Goal: Check status: Check status

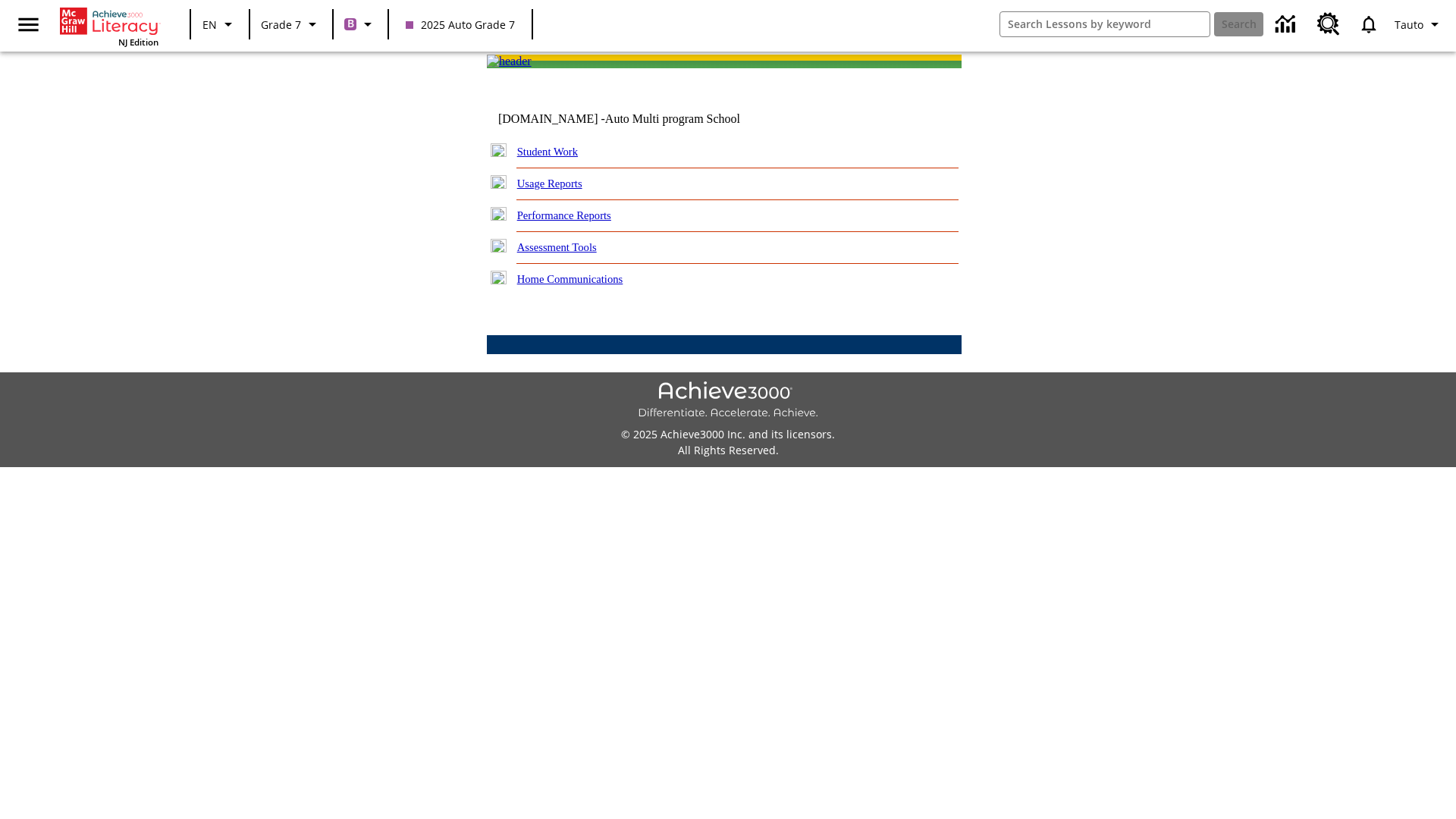
click at [580, 221] on link "Performance Reports" at bounding box center [564, 215] width 94 height 12
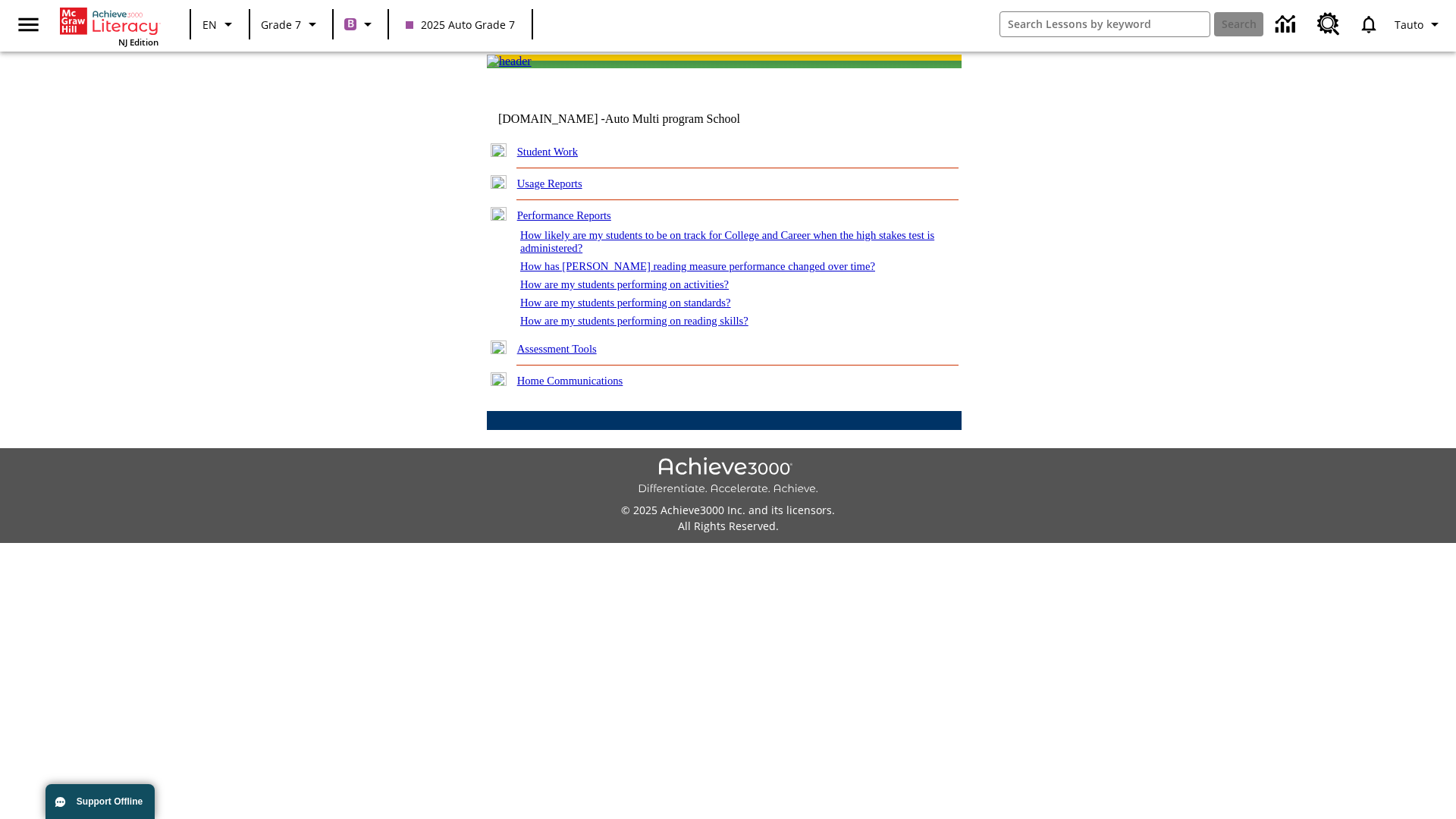
click at [639, 291] on link "How are my students performing on activities?" at bounding box center [624, 284] width 208 height 12
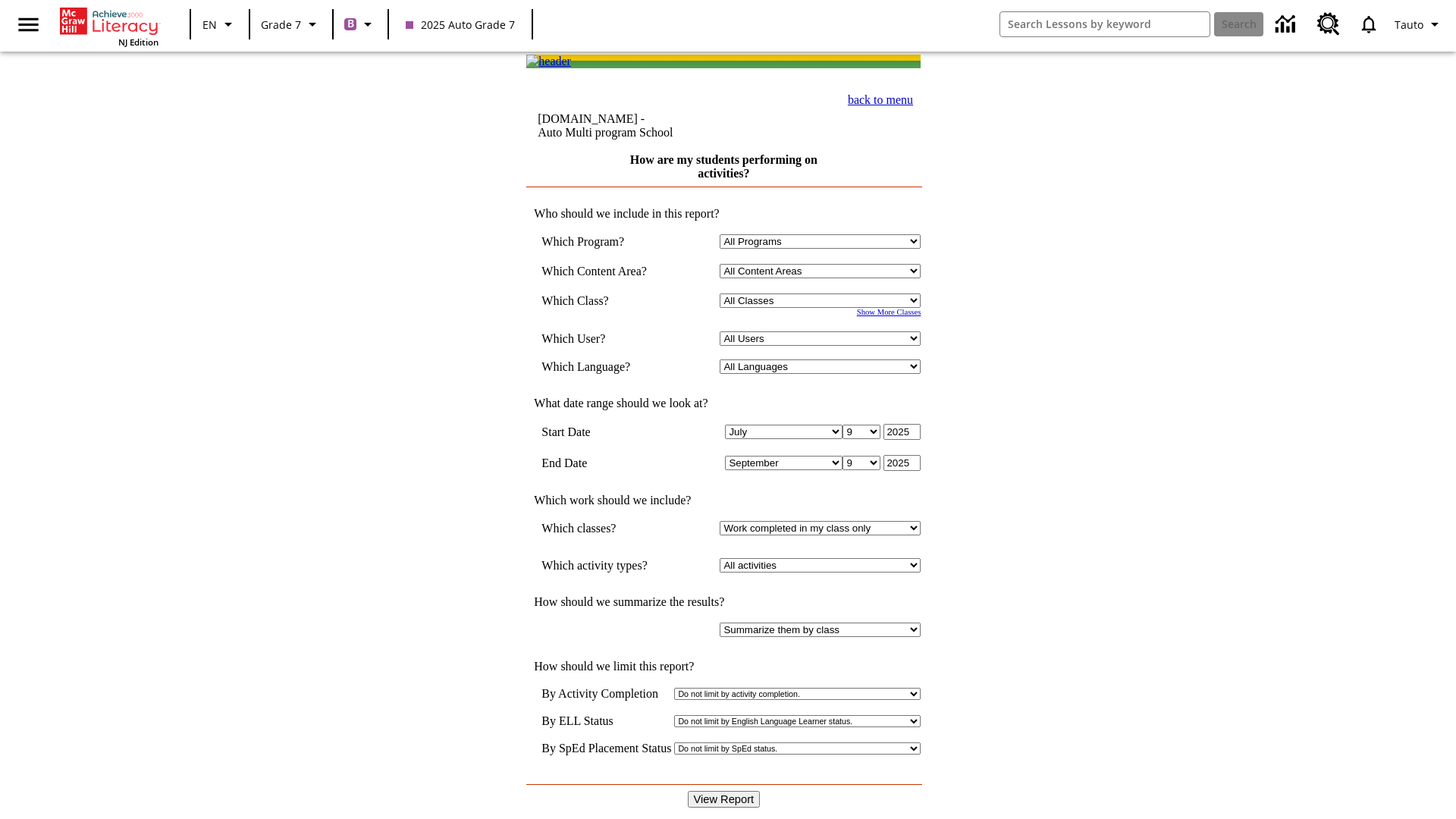
select select "21437138"
select select "4"
click at [725, 791] on input "View Report" at bounding box center [724, 799] width 73 height 16
